Goal: Task Accomplishment & Management: Use online tool/utility

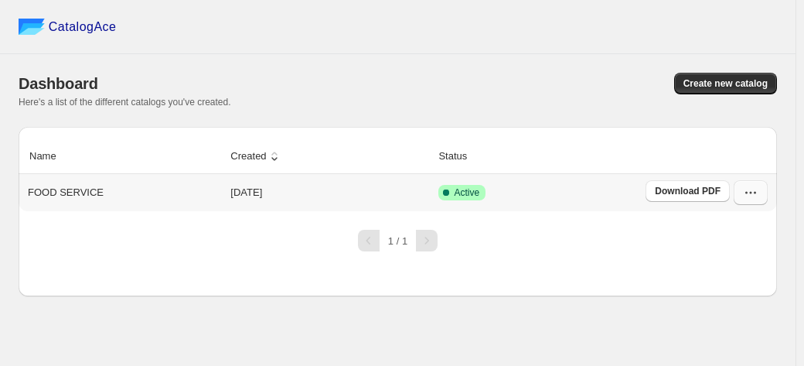
click at [756, 193] on icon "button" at bounding box center [750, 192] width 15 height 15
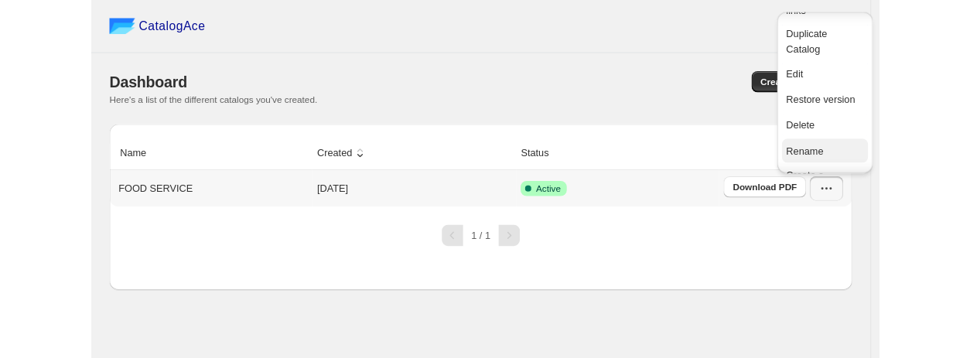
scroll to position [46, 0]
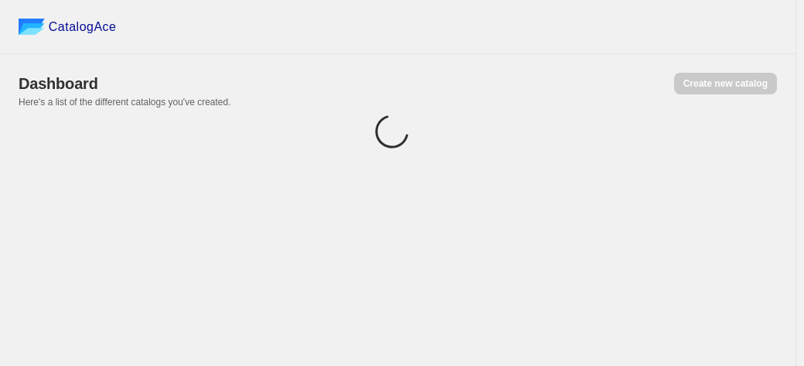
click at [730, 117] on div "Dashboard Create new catalog Here's a list of the different catalogs you've cre…" at bounding box center [398, 90] width 759 height 73
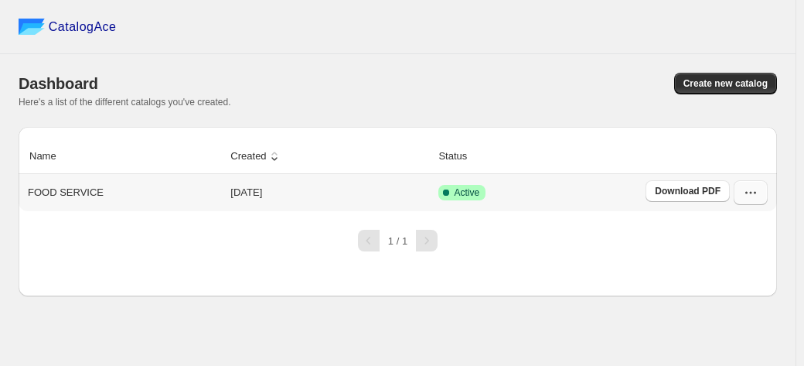
click at [759, 192] on button "button" at bounding box center [751, 192] width 34 height 25
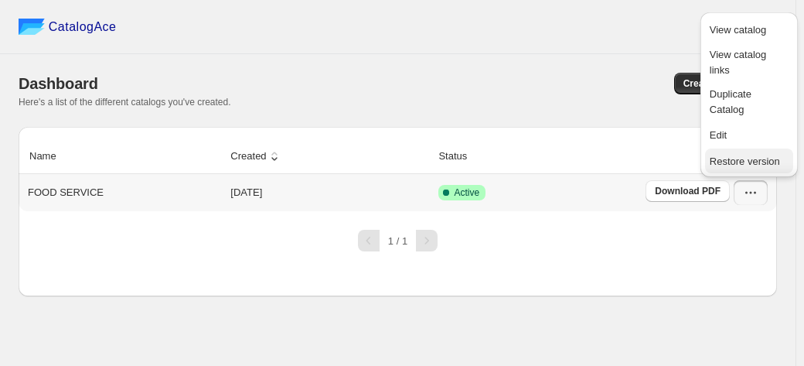
click at [750, 161] on span "Restore version" at bounding box center [745, 161] width 70 height 12
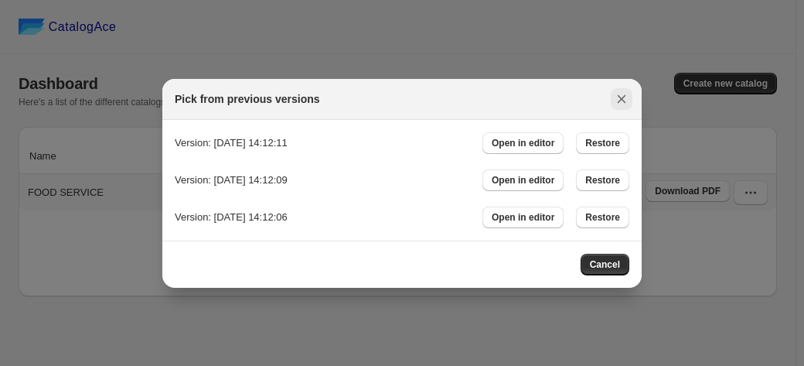
click at [625, 99] on icon ":rv:" at bounding box center [621, 98] width 15 height 15
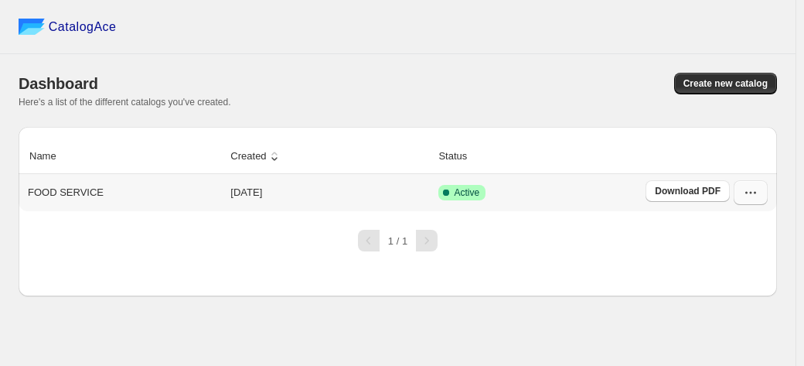
click at [749, 194] on icon "button" at bounding box center [750, 192] width 15 height 15
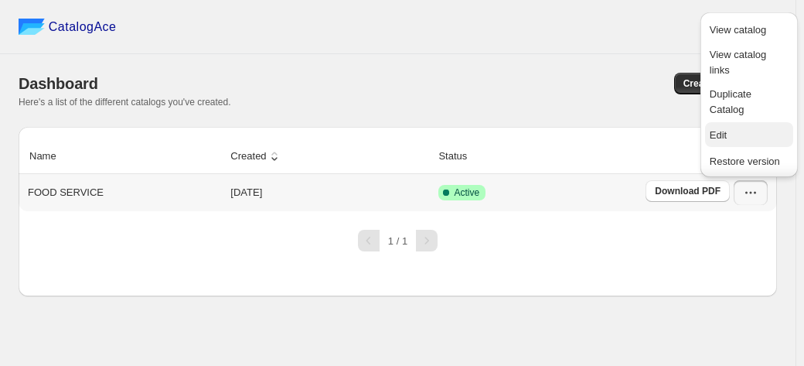
click at [735, 139] on span "Edit" at bounding box center [749, 135] width 79 height 15
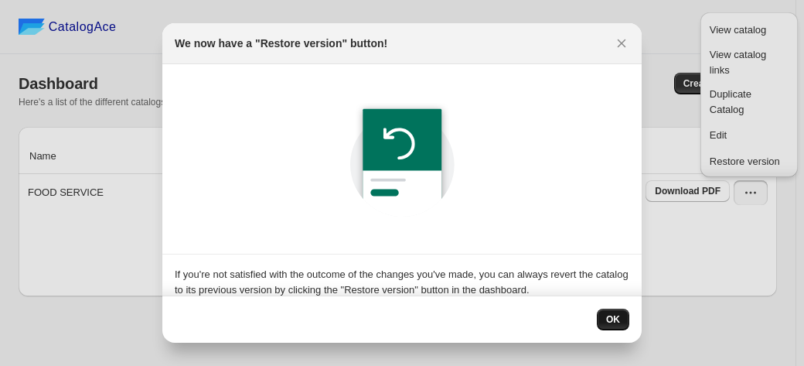
click at [613, 317] on span "OK" at bounding box center [613, 319] width 14 height 12
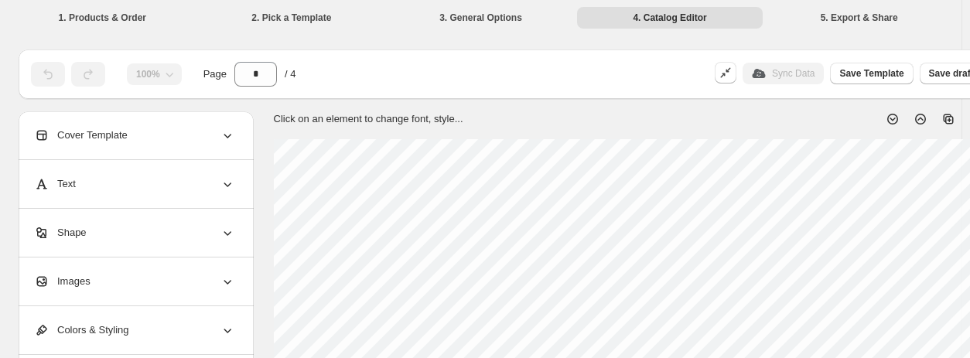
click at [784, 78] on div "Sync Data" at bounding box center [782, 74] width 81 height 22
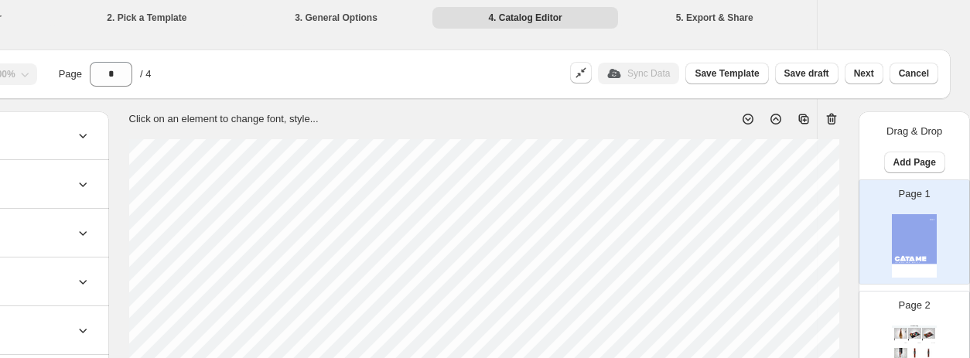
click at [668, 73] on div "Sync Data" at bounding box center [638, 74] width 81 height 22
click at [804, 322] on div "Page 2 Food Catalog Jamón Ibérico 100% de Bellota con Hueso 16lb. aprox. Precio…" at bounding box center [907, 337] width 97 height 104
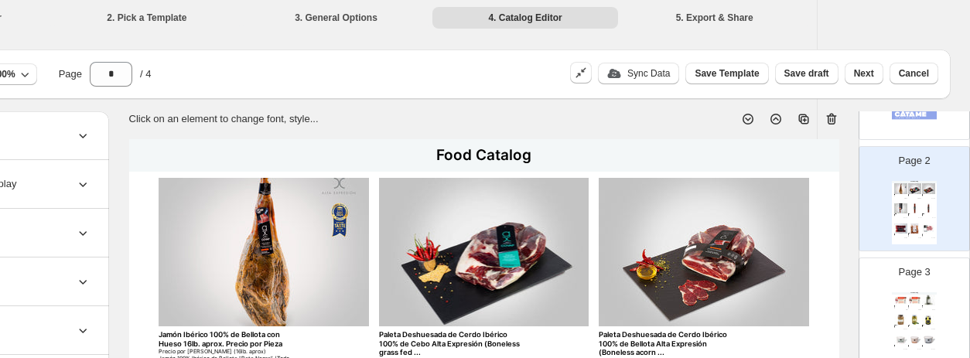
scroll to position [145, 0]
click at [804, 297] on img at bounding box center [914, 299] width 13 height 10
type input "*"
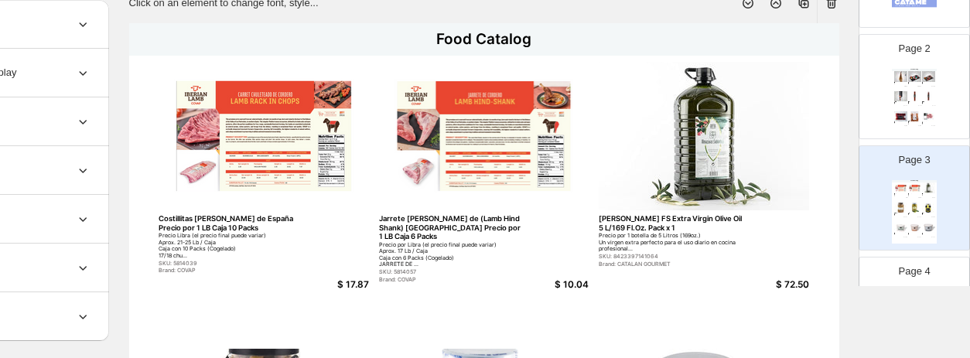
scroll to position [0, 145]
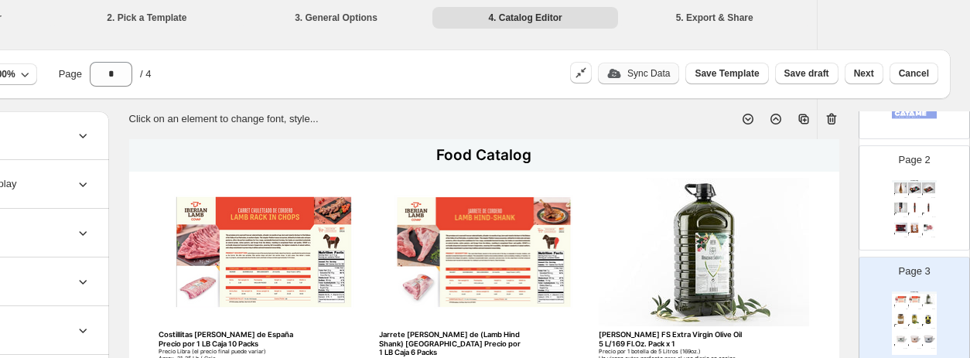
click at [645, 69] on p "Sync Data" at bounding box center [648, 73] width 43 height 12
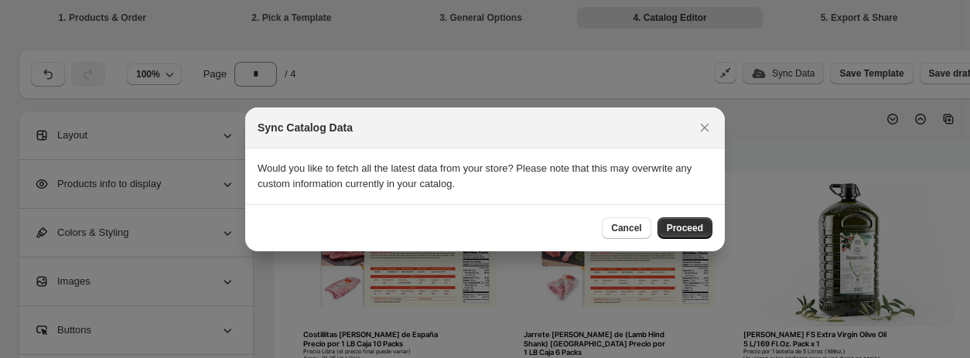
scroll to position [0, 0]
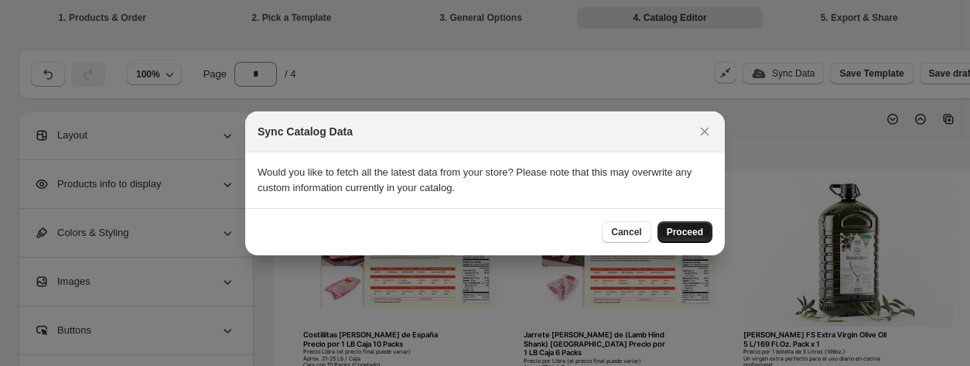
click at [685, 236] on span "Proceed" at bounding box center [685, 232] width 36 height 12
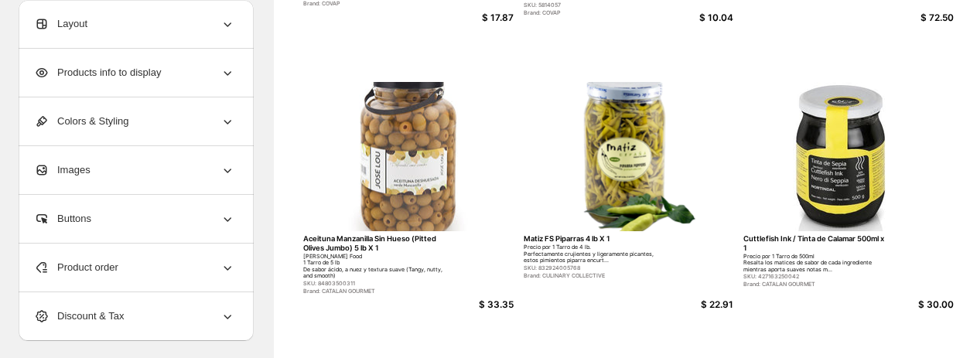
scroll to position [384, 0]
click at [419, 171] on img at bounding box center [408, 155] width 210 height 149
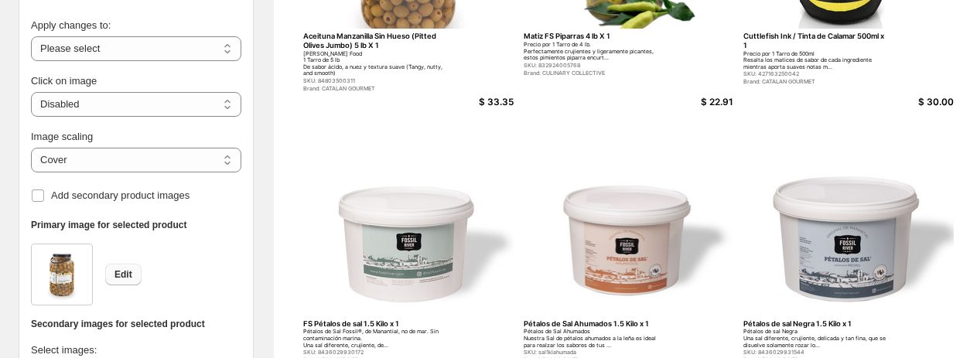
scroll to position [586, 0]
click at [360, 77] on div "Aceituna Manzanilla Sin Hueso (Pitted Olives Jumbo) 5 lb X 1 [PERSON_NAME] Food…" at bounding box center [408, 61] width 210 height 61
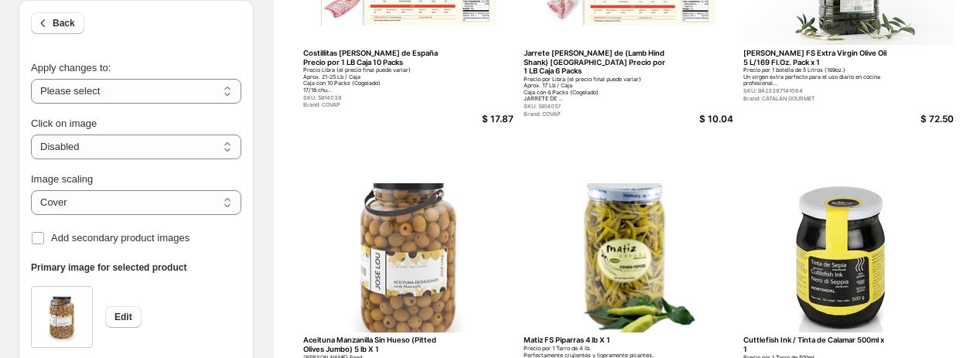
scroll to position [280, 0]
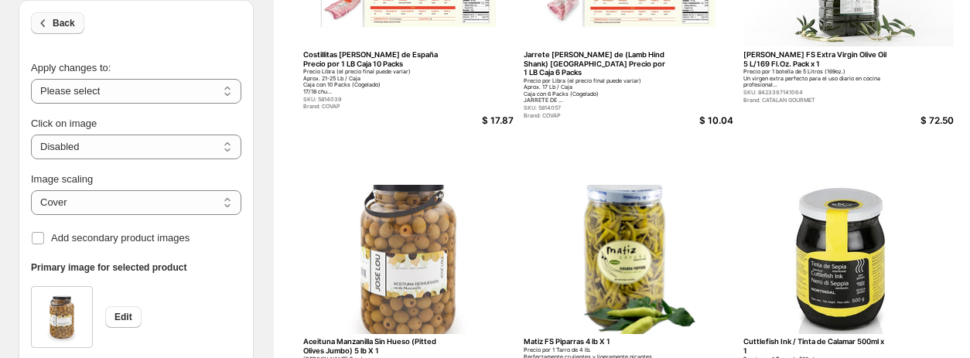
click at [48, 26] on icon "button" at bounding box center [43, 22] width 15 height 15
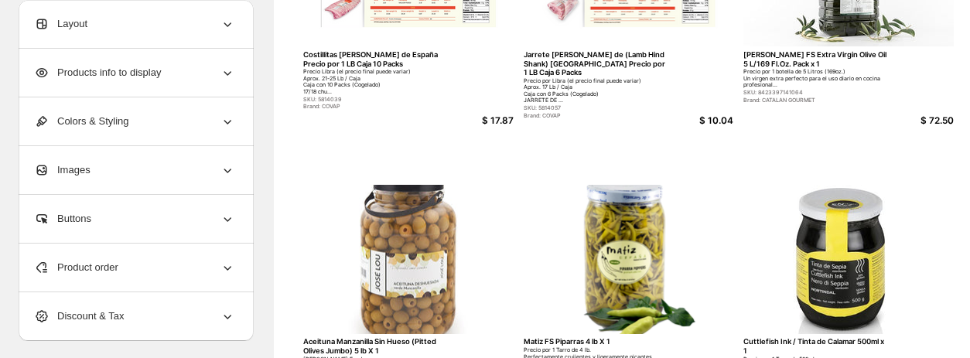
click at [99, 74] on span "Products info to display" at bounding box center [97, 72] width 127 height 15
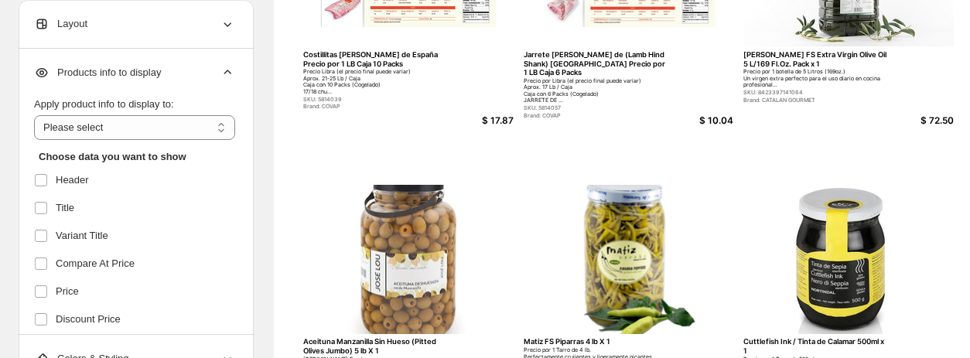
click at [99, 74] on span "Products info to display" at bounding box center [97, 72] width 127 height 15
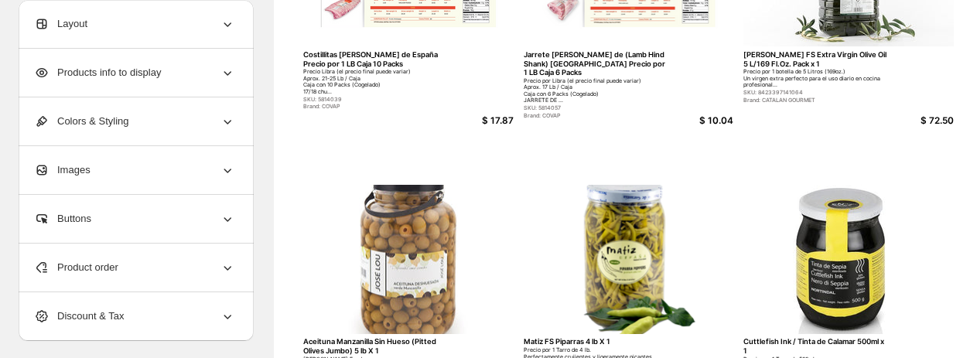
click at [371, 294] on img at bounding box center [408, 259] width 210 height 149
